Goal: Transaction & Acquisition: Download file/media

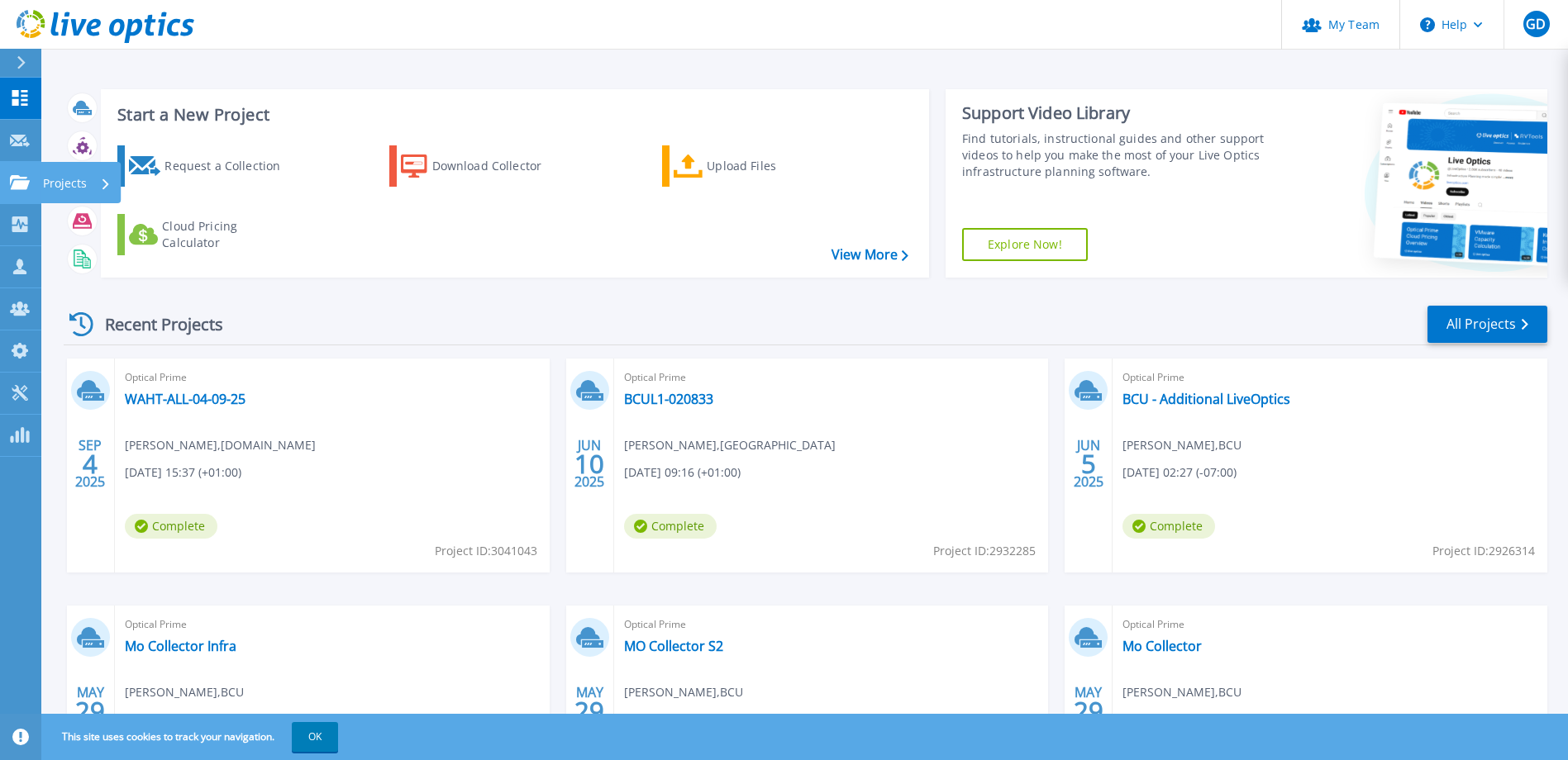
click at [24, 182] on icon at bounding box center [19, 183] width 20 height 14
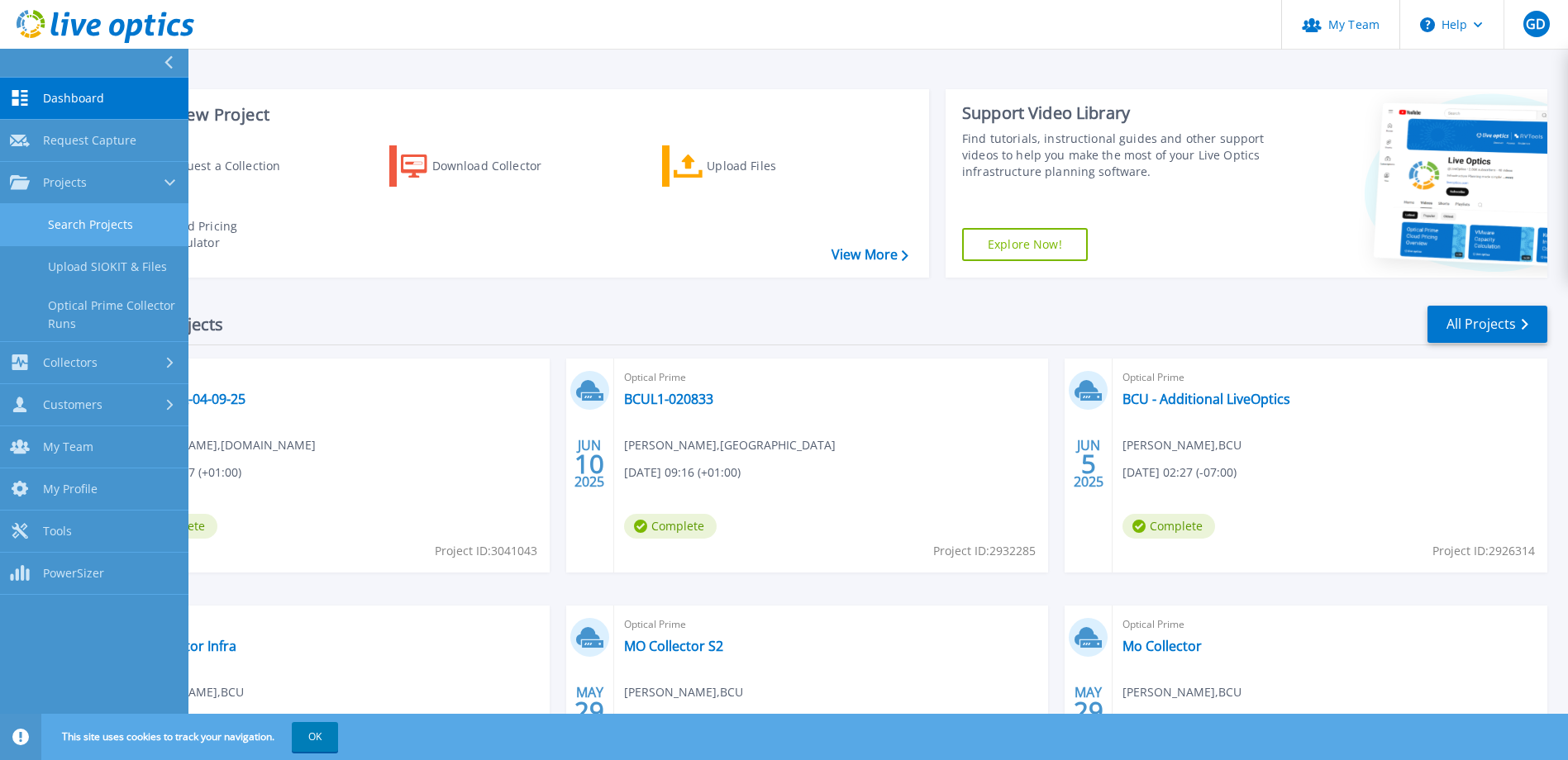
click at [128, 218] on link "Search Projects" at bounding box center [94, 225] width 189 height 42
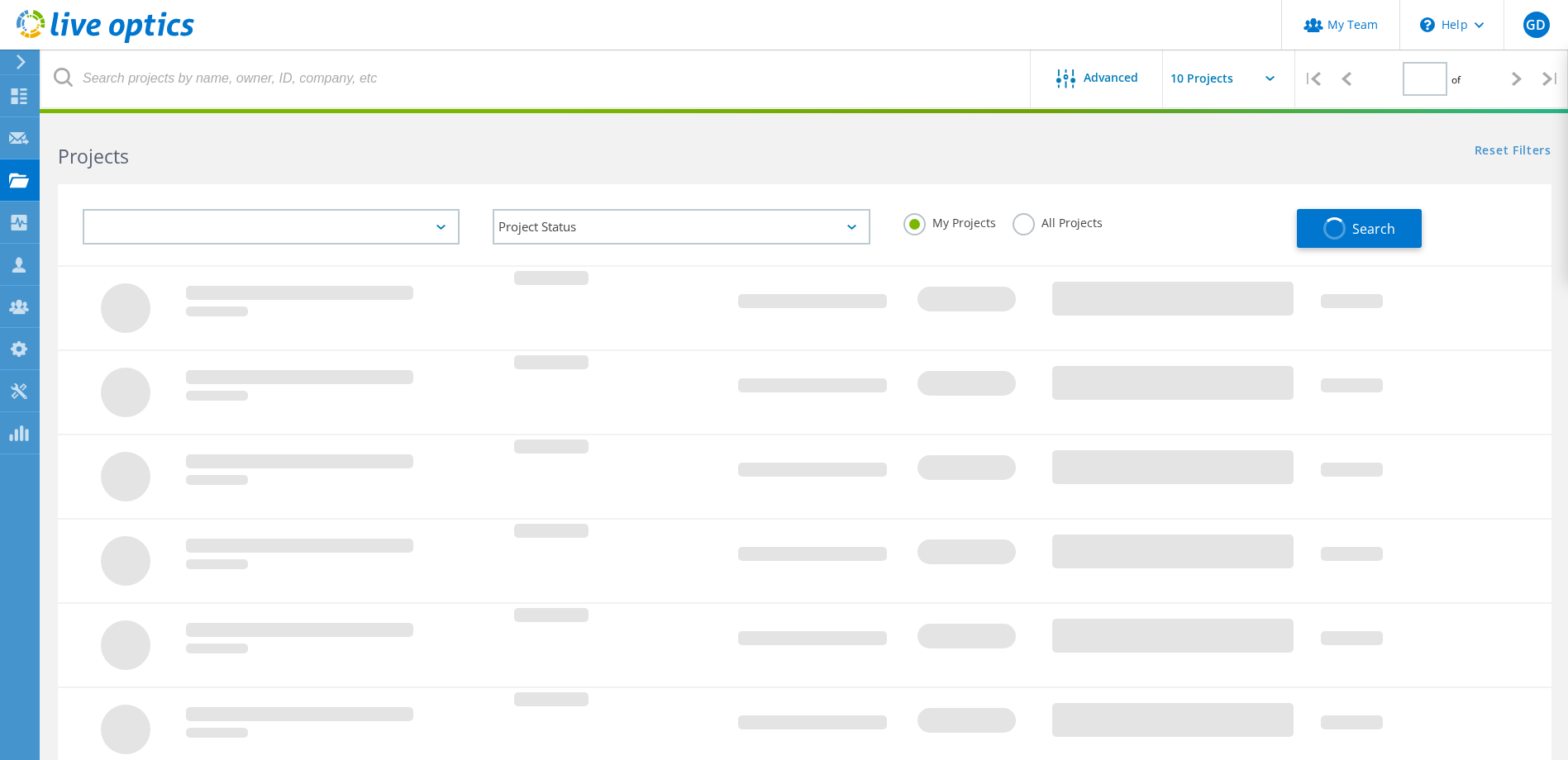
type input "1"
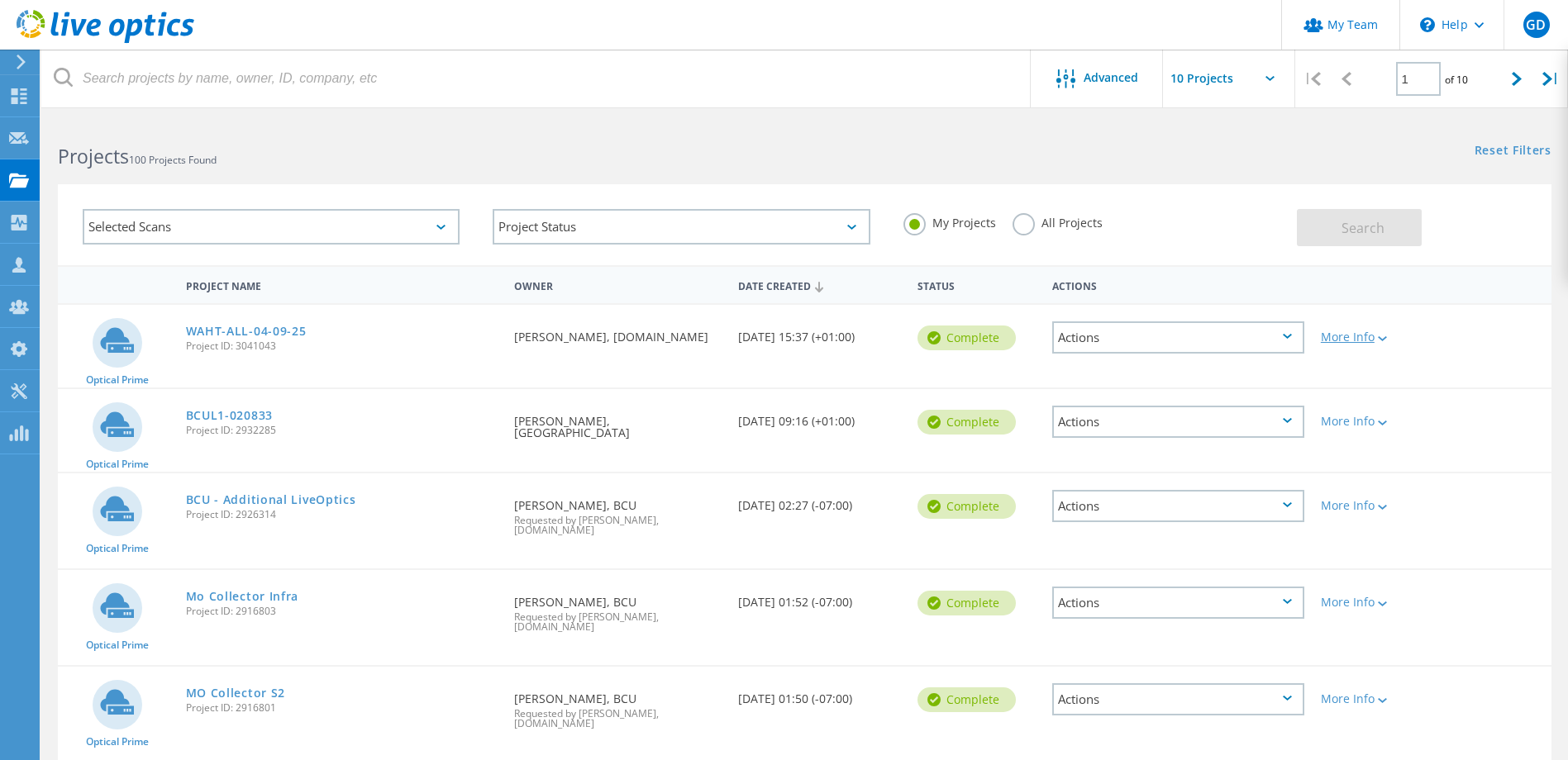
click at [1374, 337] on div "More Info" at bounding box center [1372, 336] width 103 height 11
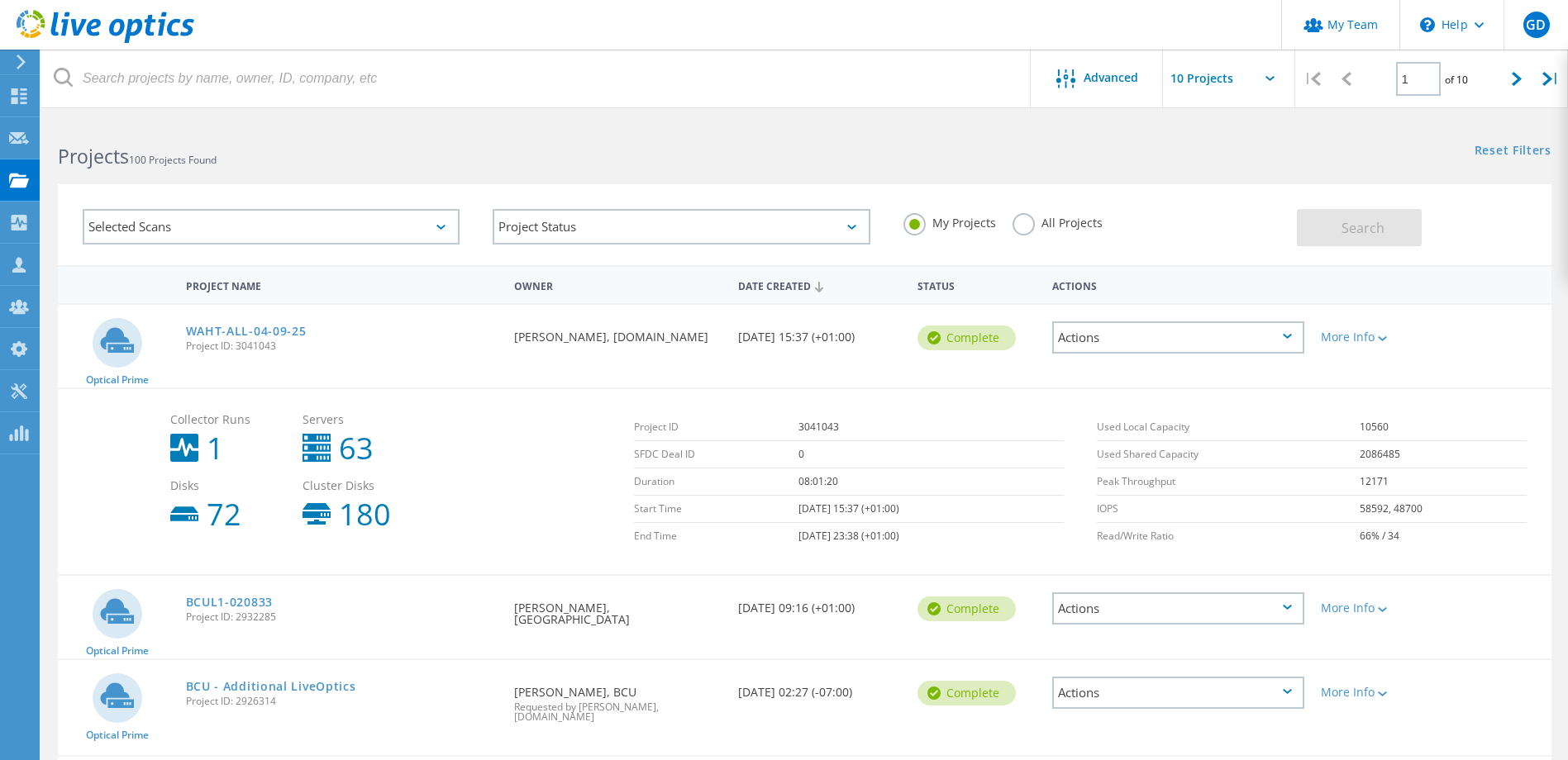
click at [1256, 343] on div "Actions" at bounding box center [1178, 337] width 252 height 32
click at [913, 371] on div "Optical Prime WAHT-ALL-04-09-25 Project ID: 3041043 Requested By [PERSON_NAME],…" at bounding box center [804, 346] width 1494 height 83
click at [269, 331] on link "WAHT-ALL-04-09-25" at bounding box center [246, 331] width 121 height 11
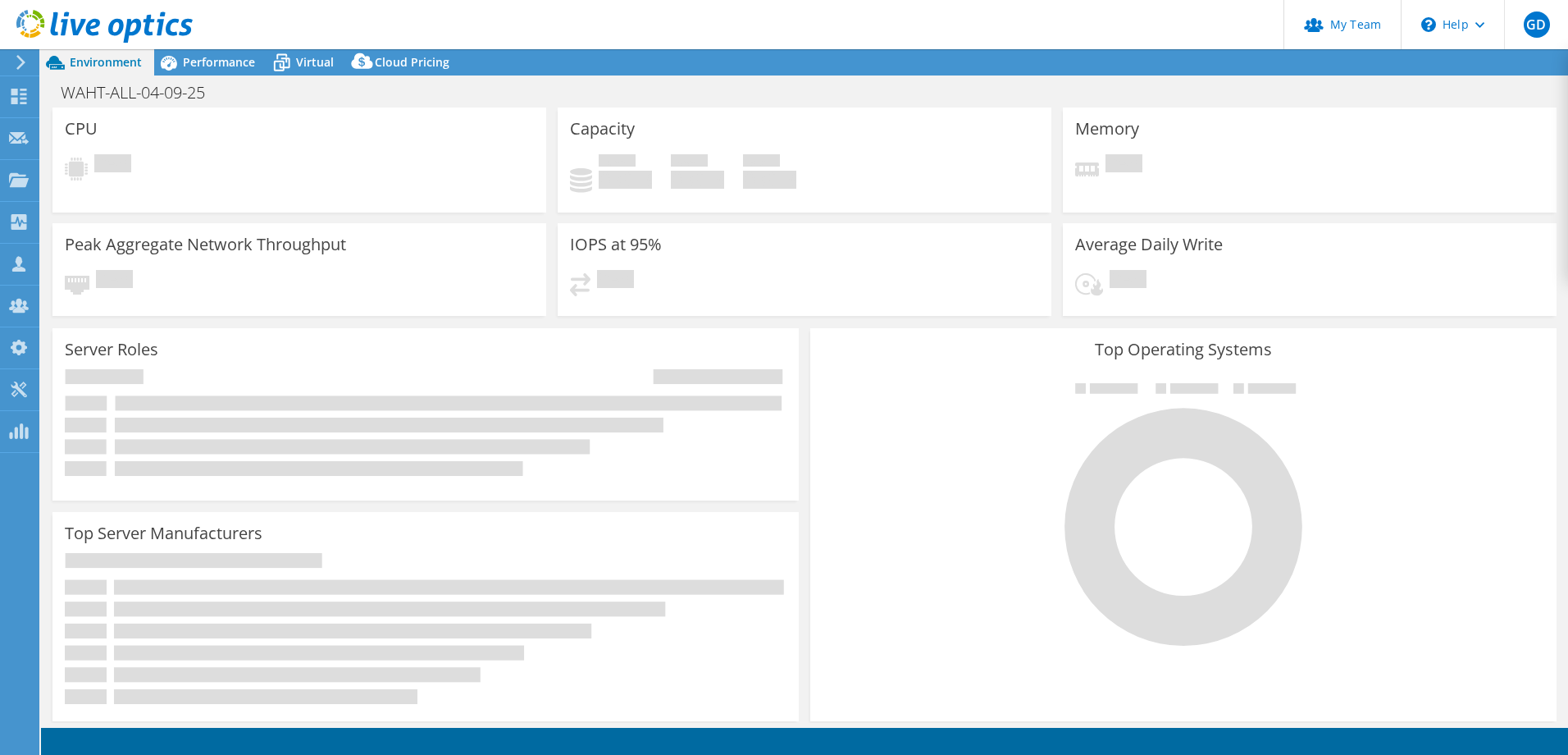
select select "USD"
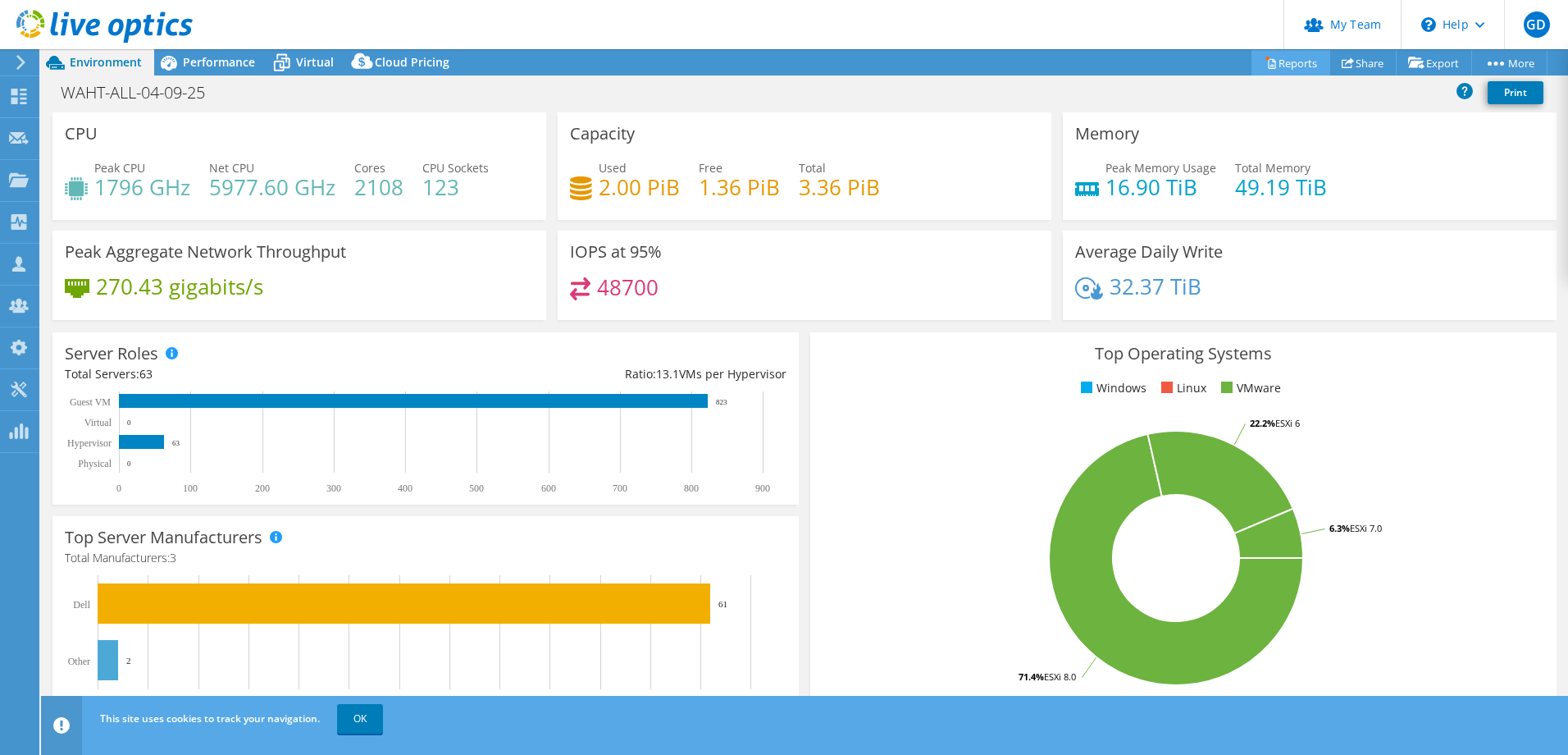
click at [1284, 65] on link "Reports" at bounding box center [1290, 62] width 79 height 25
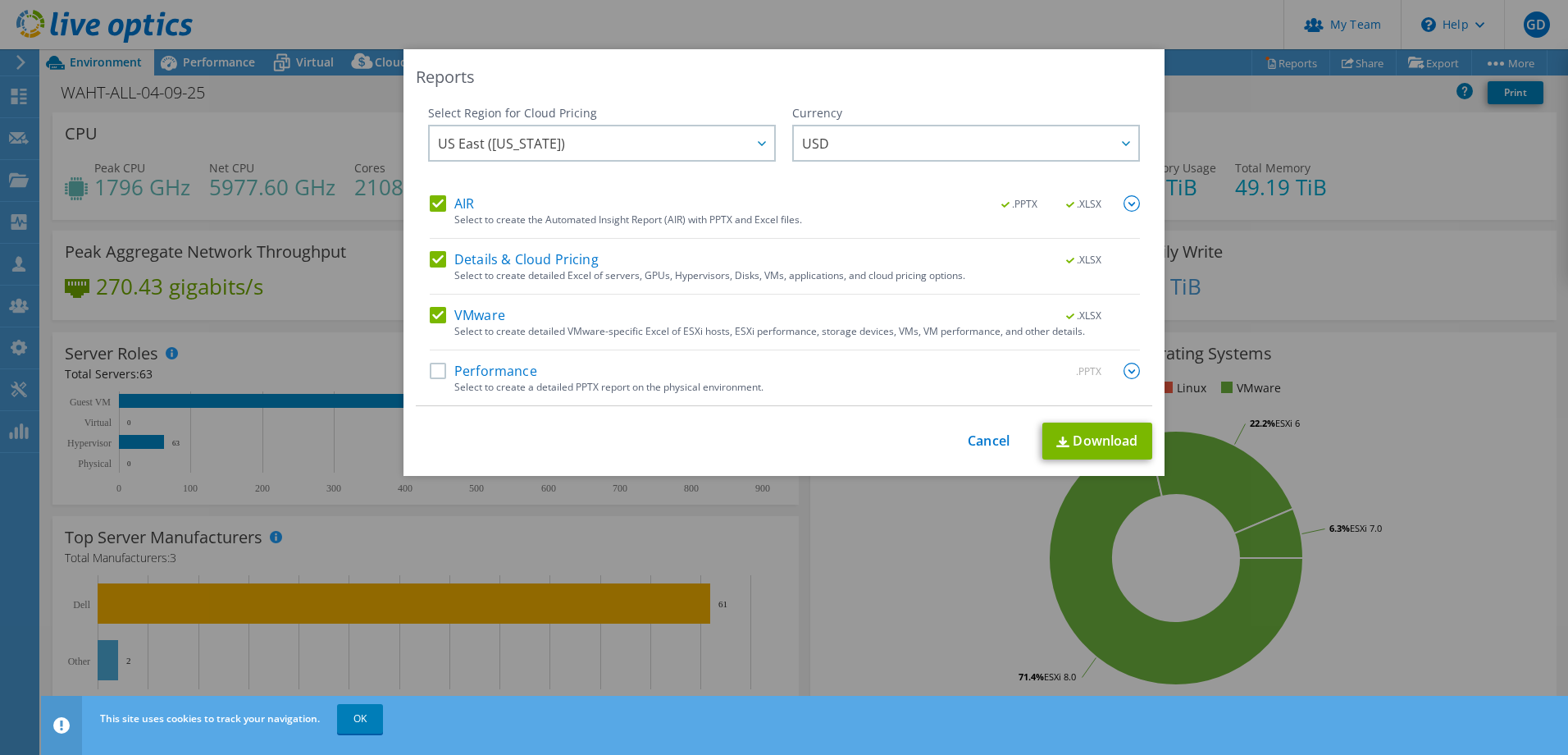
click at [435, 261] on label "Details & Cloud Pricing" at bounding box center [514, 259] width 169 height 16
click at [0, 0] on input "Details & Cloud Pricing" at bounding box center [0, 0] width 0 height 0
click at [431, 207] on label "AIR" at bounding box center [452, 203] width 44 height 16
click at [0, 0] on input "AIR" at bounding box center [0, 0] width 0 height 0
click at [866, 153] on span "USD" at bounding box center [970, 143] width 336 height 34
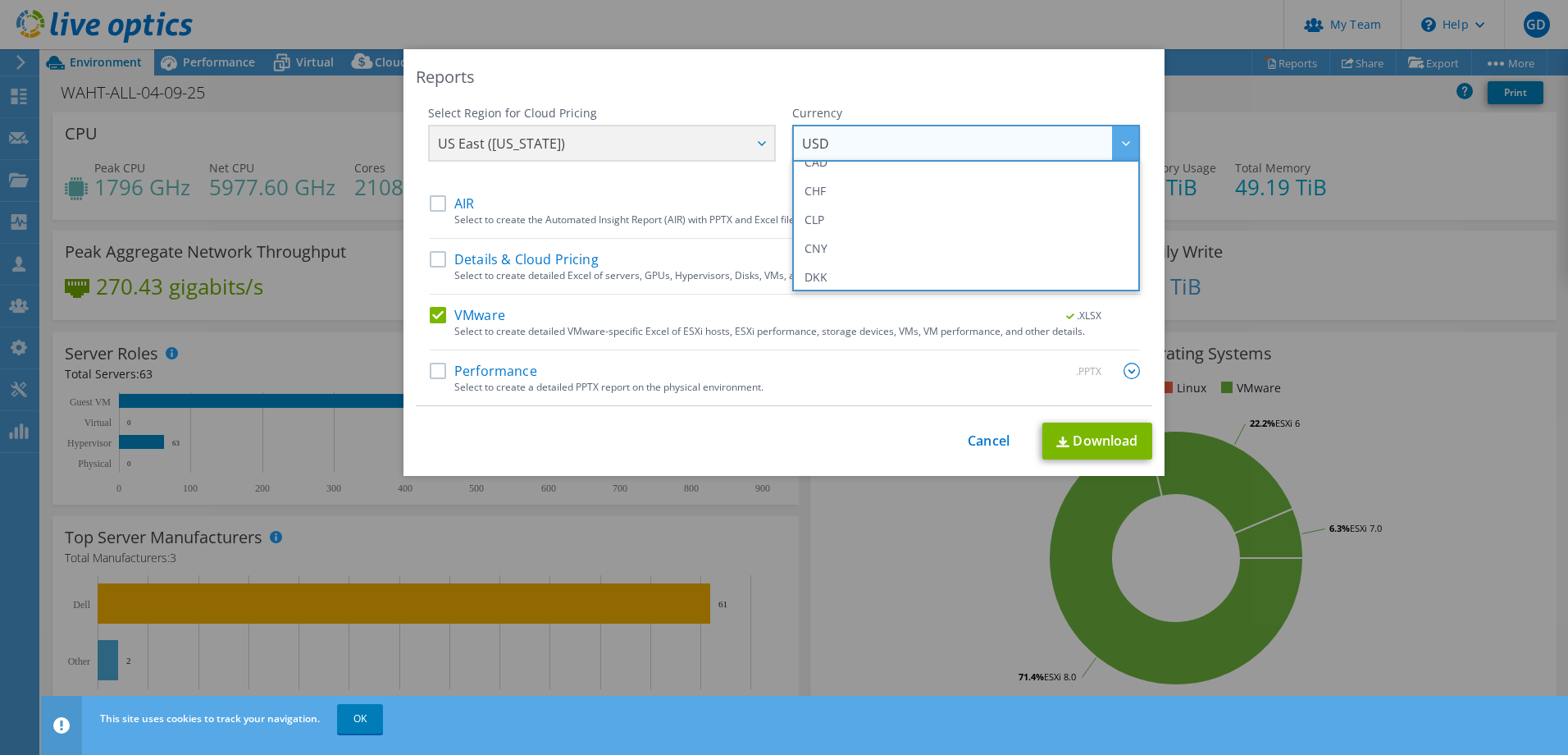
scroll to position [266, 0]
click at [839, 178] on li "GBP" at bounding box center [966, 170] width 340 height 29
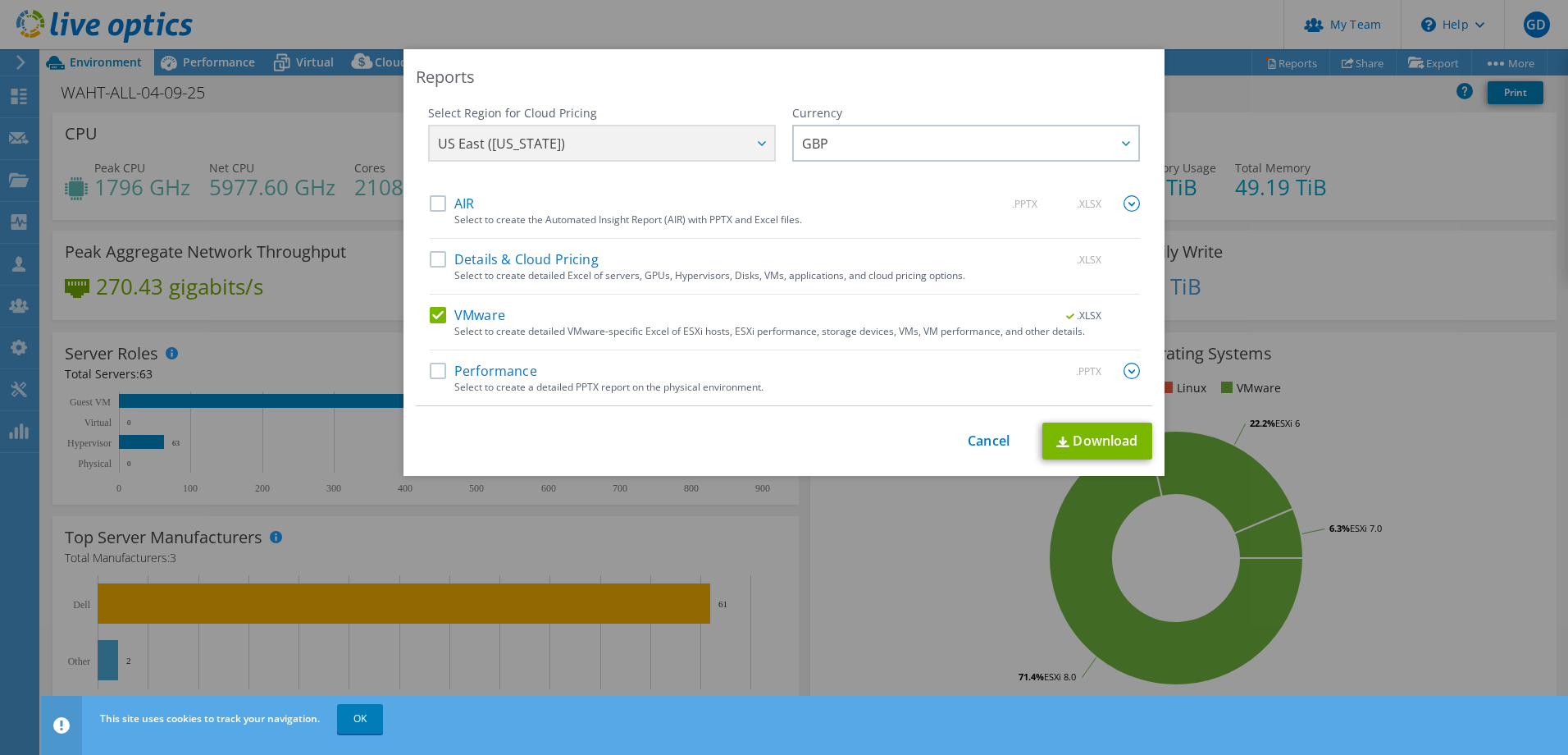
click at [683, 159] on div "US East (Virginia) Asia Pacific (Hong Kong) Asia Pacific (Mumbai) Asia Pacific …" at bounding box center [602, 145] width 348 height 41
click at [678, 148] on div "US East (Virginia) Asia Pacific (Hong Kong) Asia Pacific (Mumbai) Asia Pacific …" at bounding box center [602, 145] width 348 height 41
click at [730, 142] on div "US East (Virginia) Asia Pacific (Hong Kong) Asia Pacific (Mumbai) Asia Pacific …" at bounding box center [602, 145] width 348 height 41
click at [760, 150] on div "US East (Virginia) Asia Pacific (Hong Kong) Asia Pacific (Mumbai) Asia Pacific …" at bounding box center [602, 145] width 348 height 41
click at [754, 141] on div "US East (Virginia) Asia Pacific (Hong Kong) Asia Pacific (Mumbai) Asia Pacific …" at bounding box center [602, 145] width 348 height 41
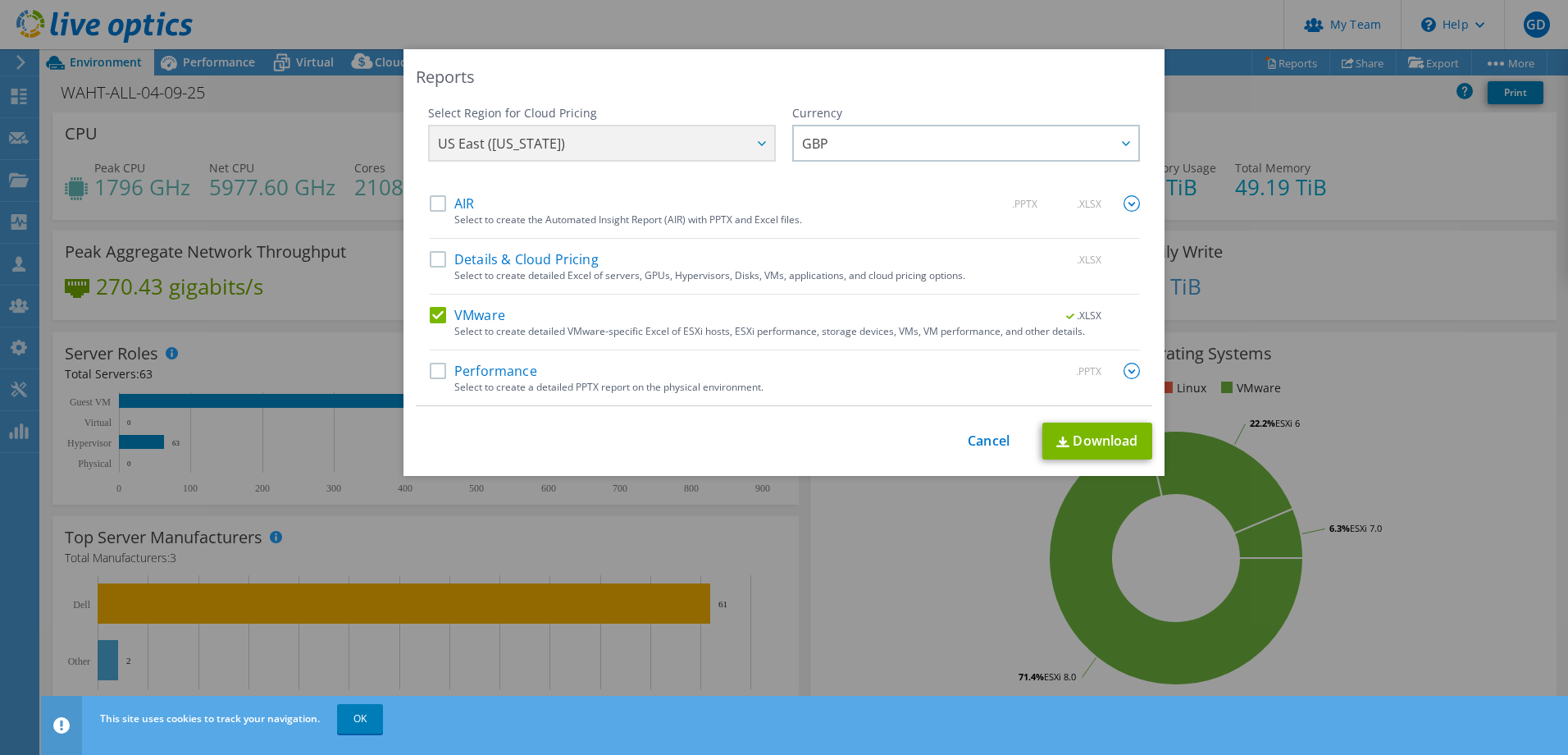
click at [754, 141] on div "US East (Virginia) Asia Pacific (Hong Kong) Asia Pacific (Mumbai) Asia Pacific …" at bounding box center [602, 145] width 348 height 41
click at [545, 142] on div "US East (Virginia) Asia Pacific (Hong Kong) Asia Pacific (Mumbai) Asia Pacific …" at bounding box center [602, 145] width 348 height 41
click at [544, 142] on div "US East (Virginia) Asia Pacific (Hong Kong) Asia Pacific (Mumbai) Asia Pacific …" at bounding box center [602, 145] width 348 height 41
click at [1071, 438] on link "Download" at bounding box center [1097, 441] width 110 height 37
drag, startPoint x: 950, startPoint y: 625, endPoint x: 935, endPoint y: 619, distance: 16.2
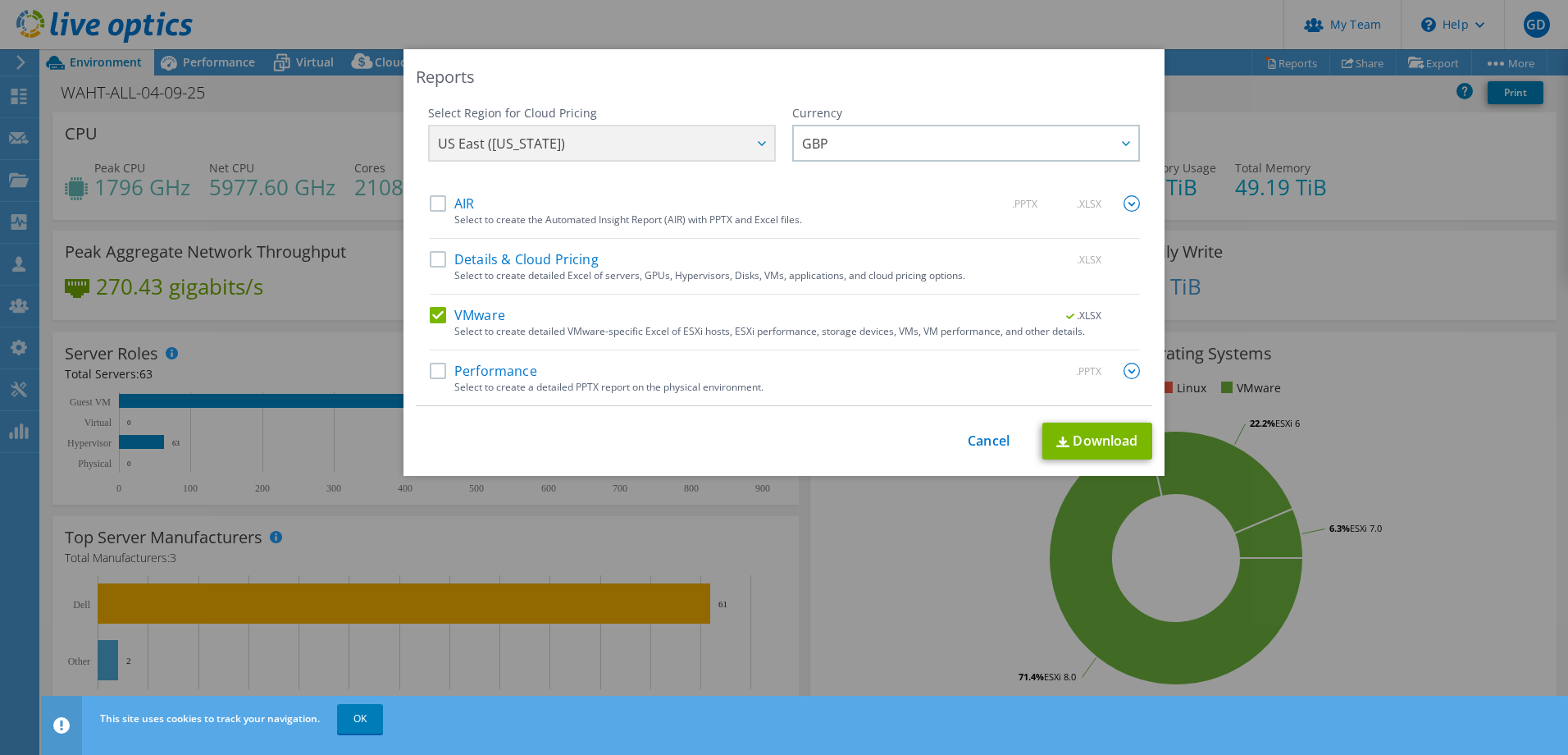
click at [948, 625] on div "Reports Select Region for Cloud Pricing Asia Pacific (Hong Kong) Asia Pacific (…" at bounding box center [784, 378] width 1568 height 657
